Goal: Task Accomplishment & Management: Check status

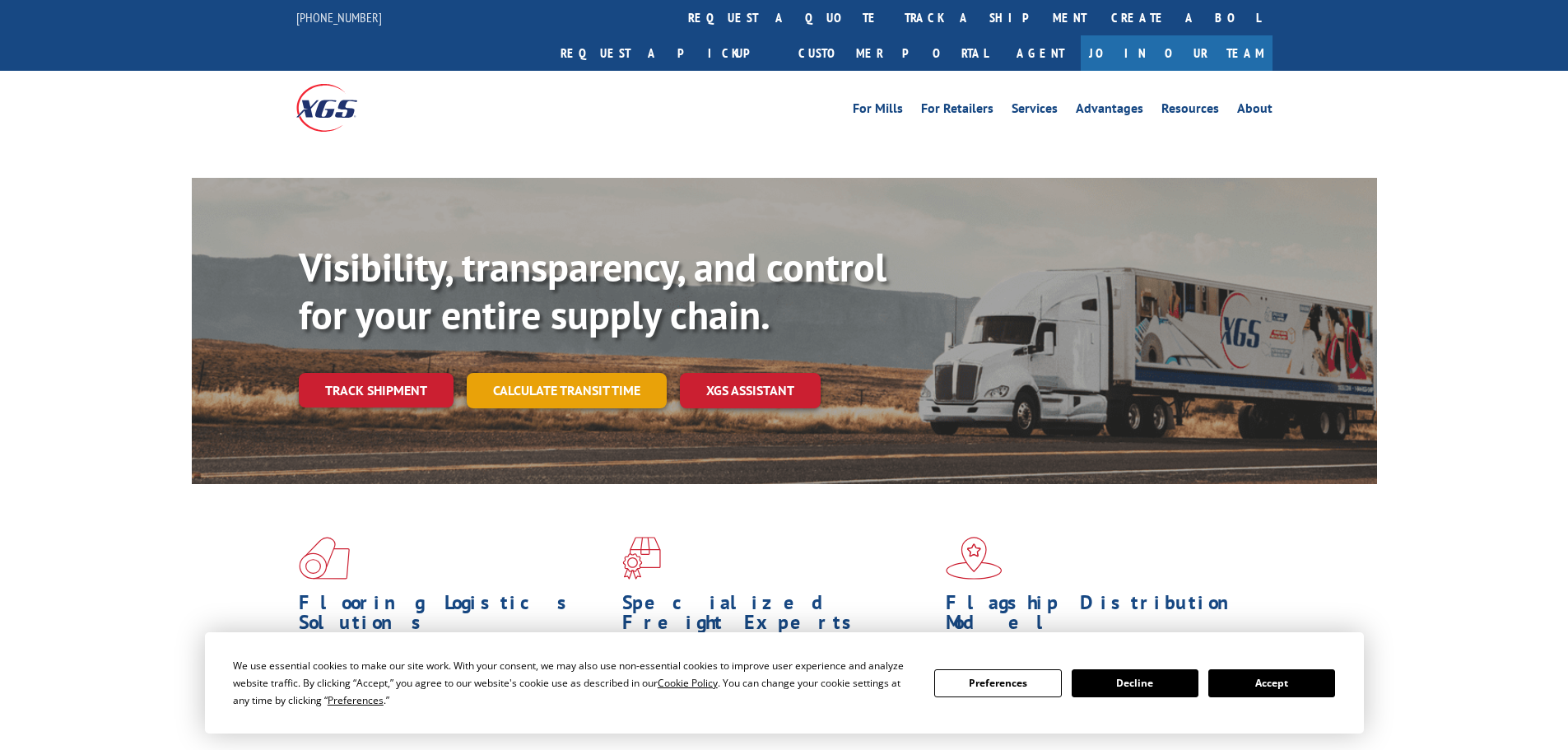
click at [567, 373] on link "Calculate transit time" at bounding box center [566, 390] width 200 height 36
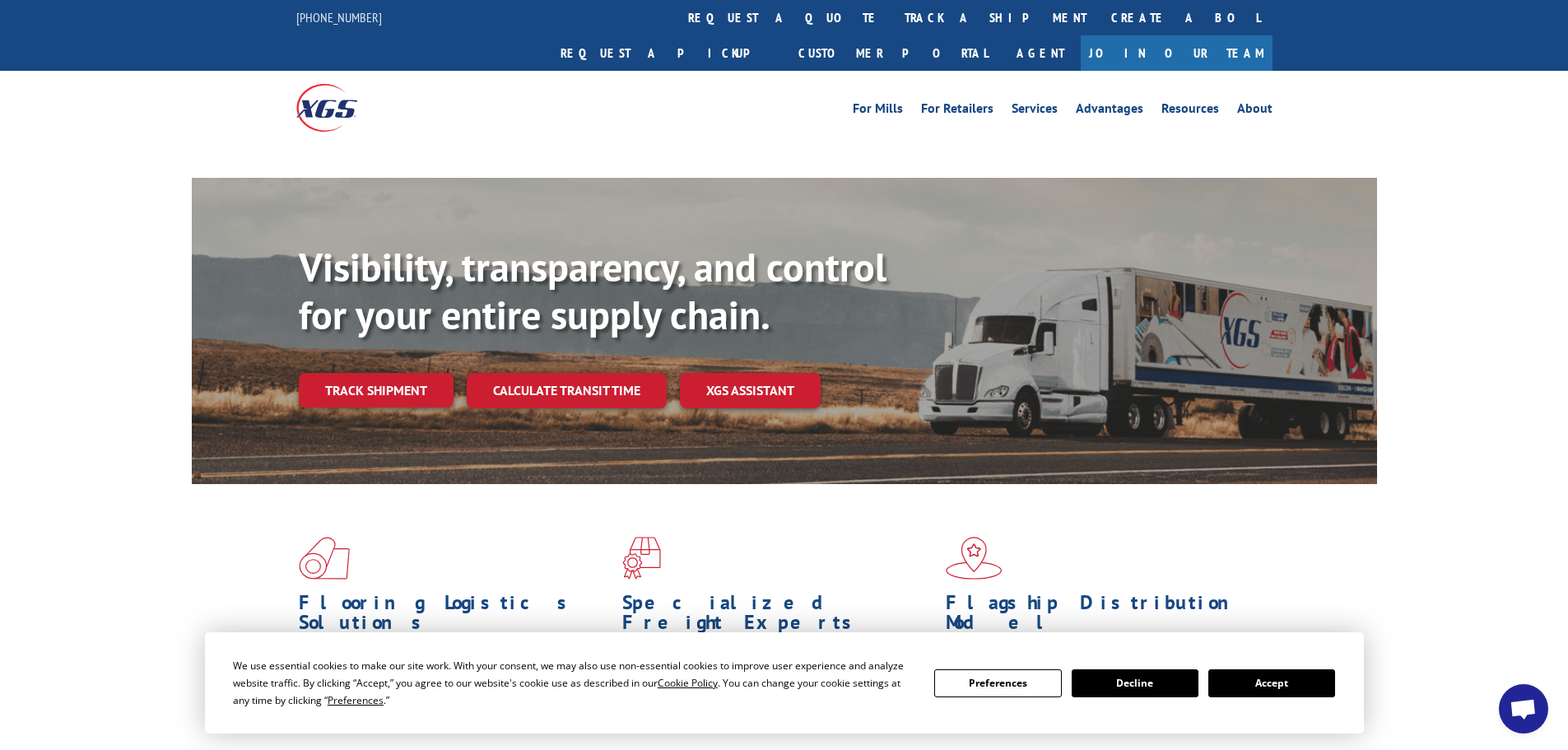
click at [357, 368] on div "Visibility, transparency, and control for your entire supply chain. Track shipm…" at bounding box center [837, 359] width 1078 height 230
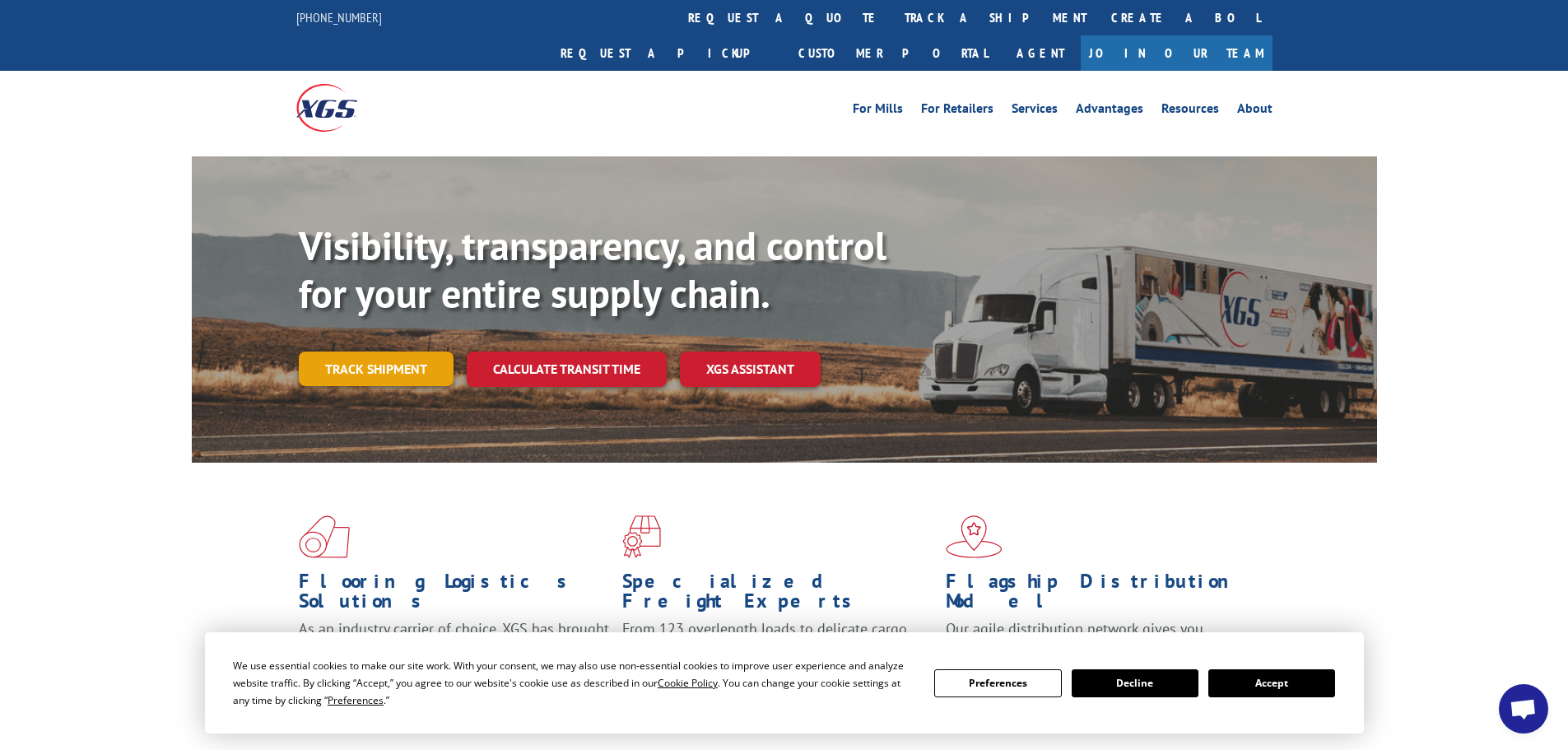
click at [363, 352] on link "Track shipment" at bounding box center [376, 369] width 155 height 35
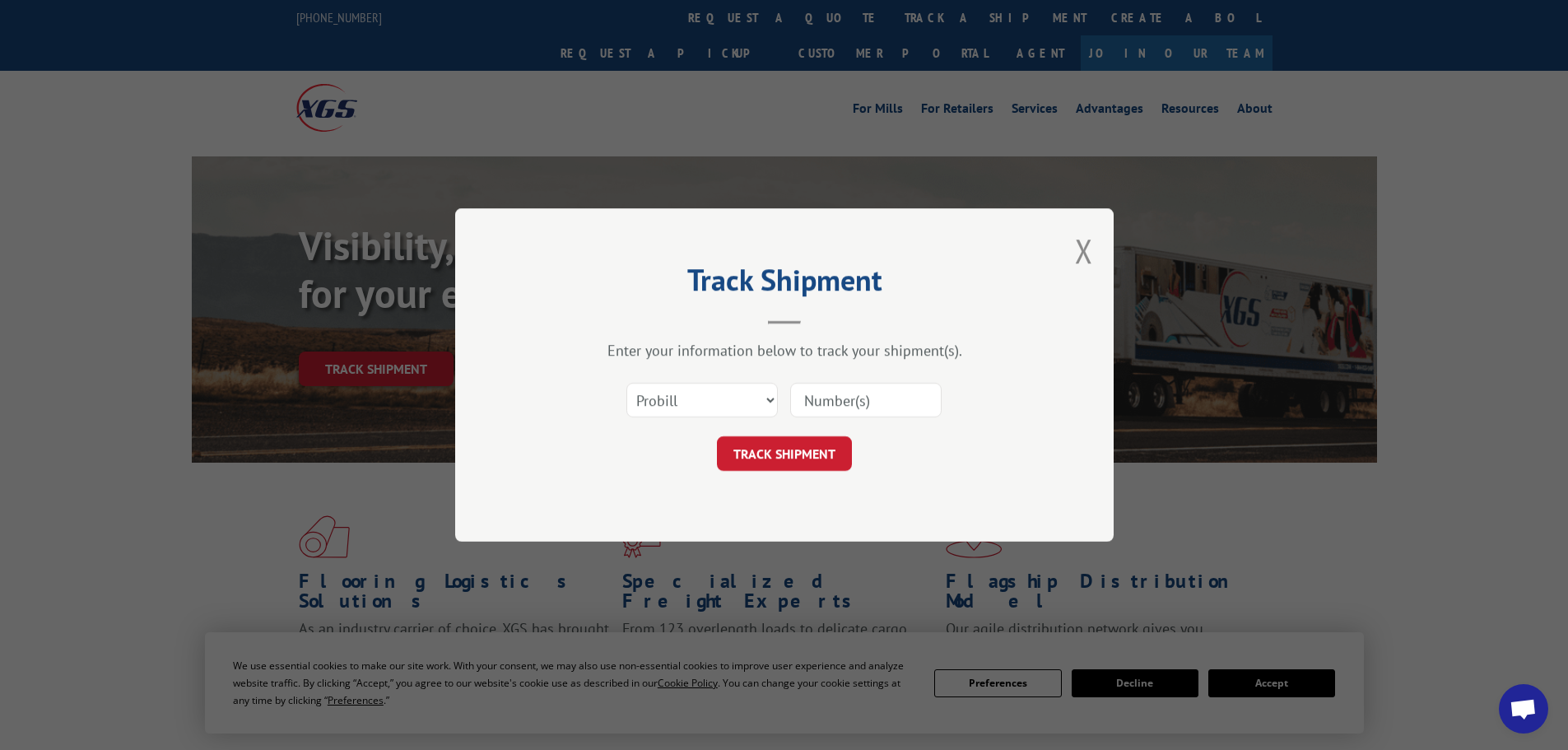
click at [826, 399] on input at bounding box center [865, 400] width 152 height 35
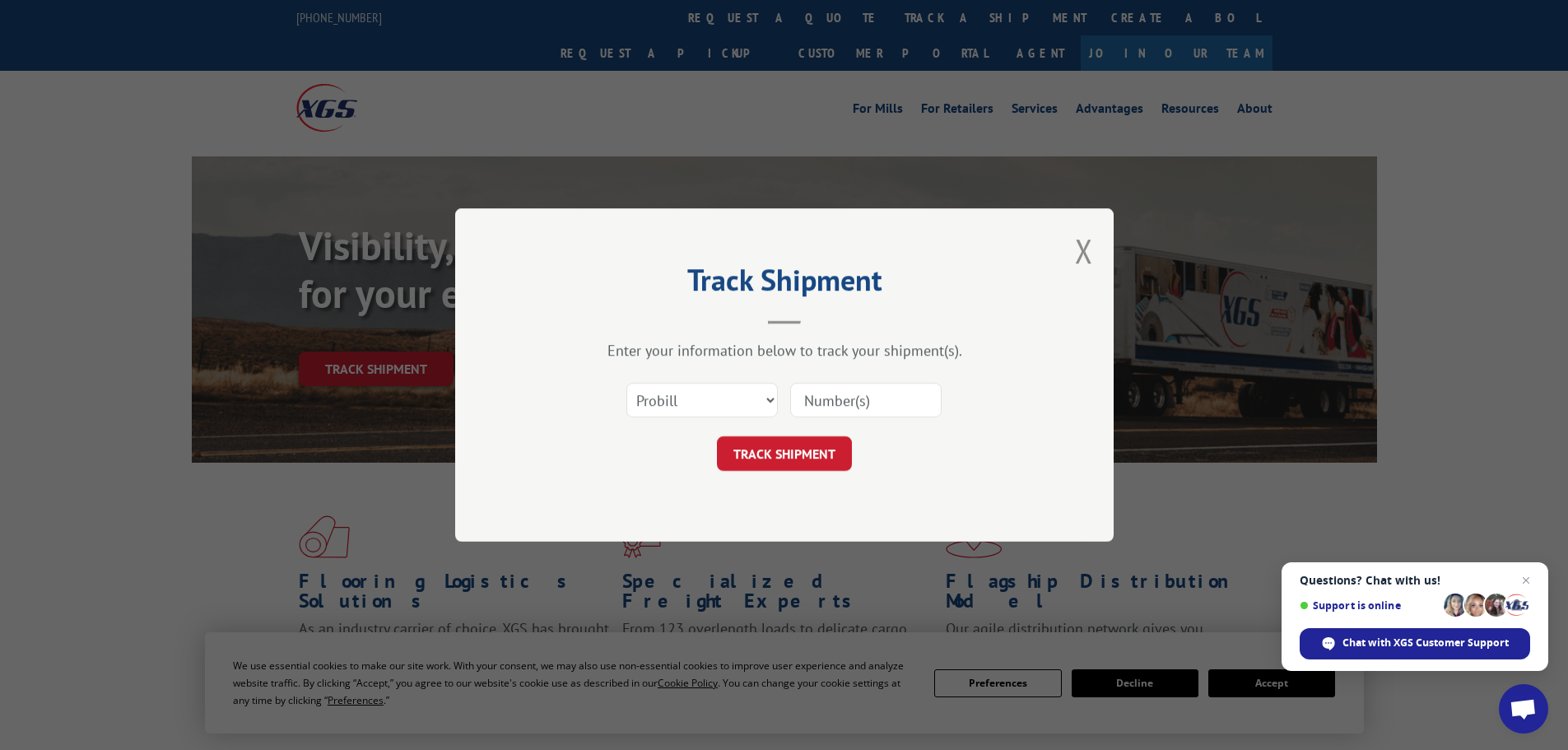
paste input "17473123"
type input "17473123"
click at [807, 446] on button "TRACK SHIPMENT" at bounding box center [785, 453] width 135 height 35
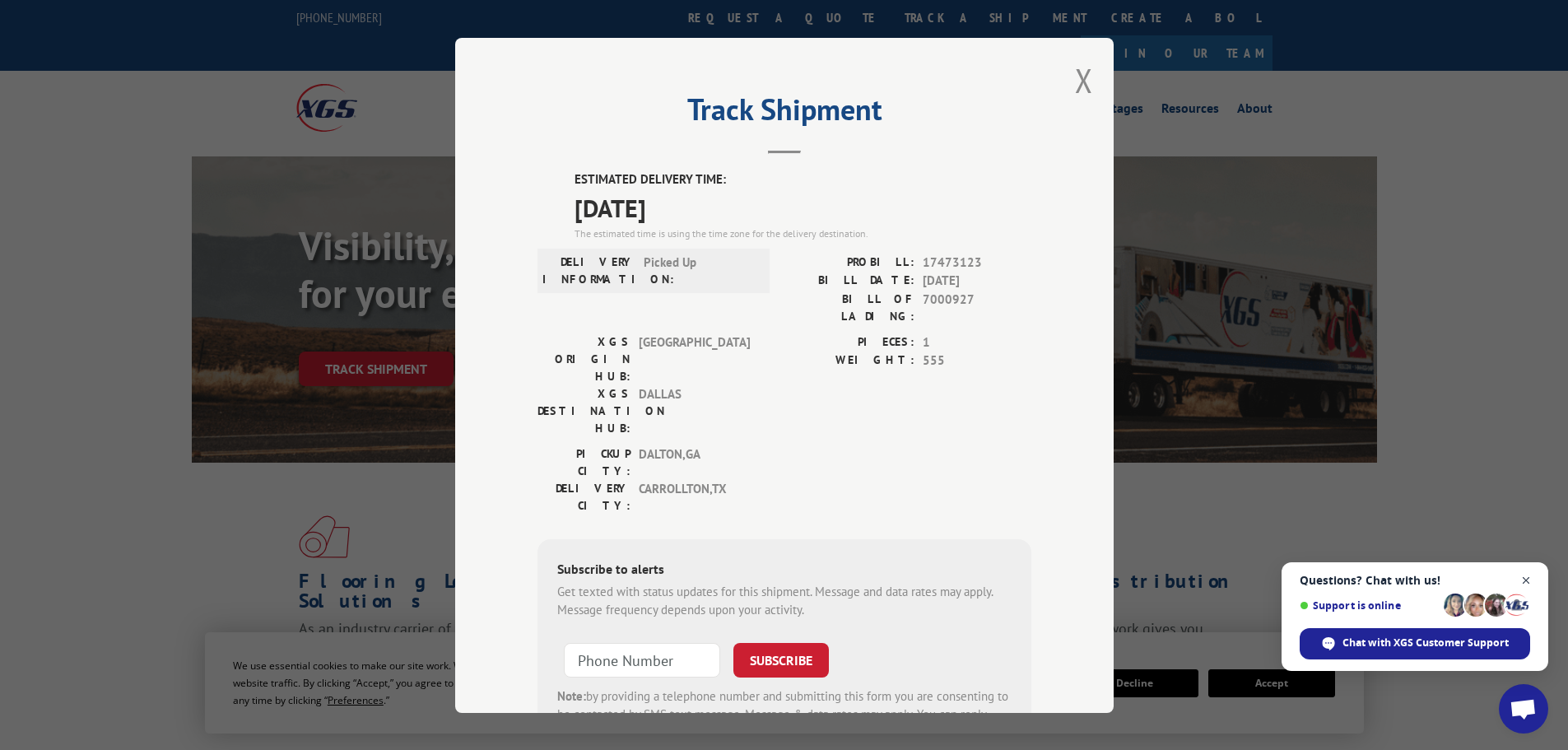
click at [1520, 580] on span "Close chat" at bounding box center [1525, 580] width 20 height 20
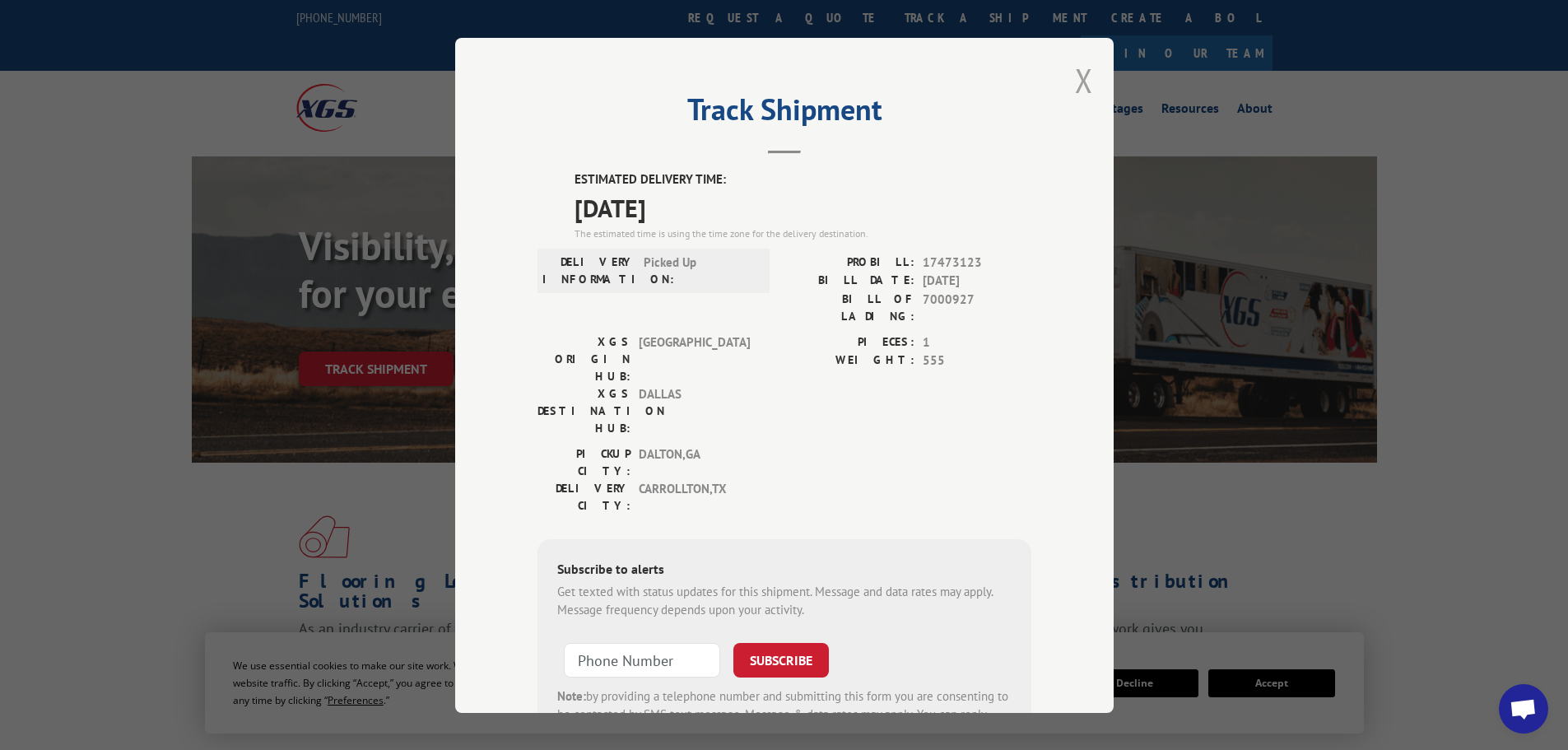
click at [1080, 82] on button "Close modal" at bounding box center [1084, 79] width 18 height 43
